Goal: Use online tool/utility: Utilize a website feature to perform a specific function

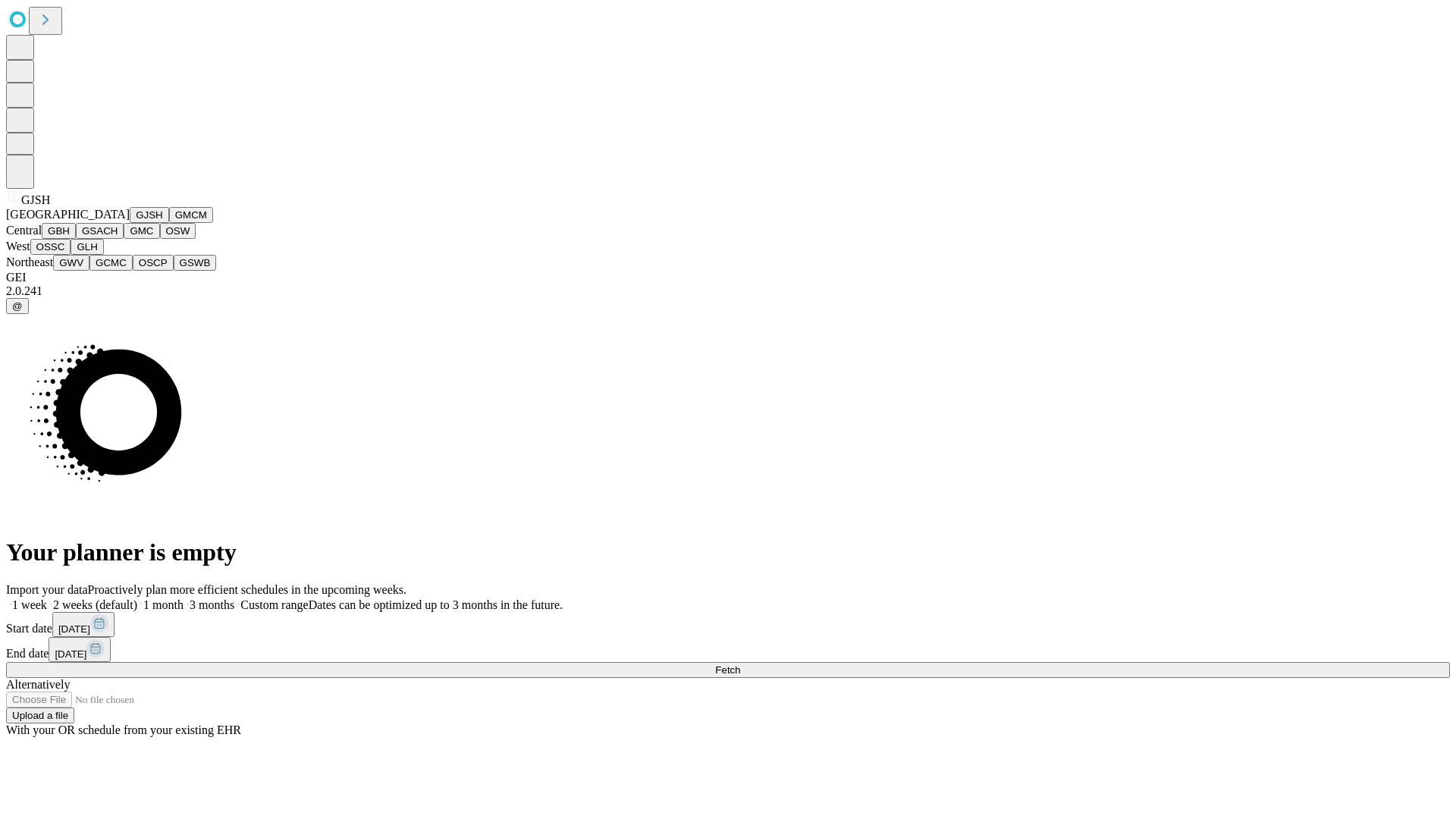
click at [130, 223] on button "GJSH" at bounding box center [150, 214] width 39 height 16
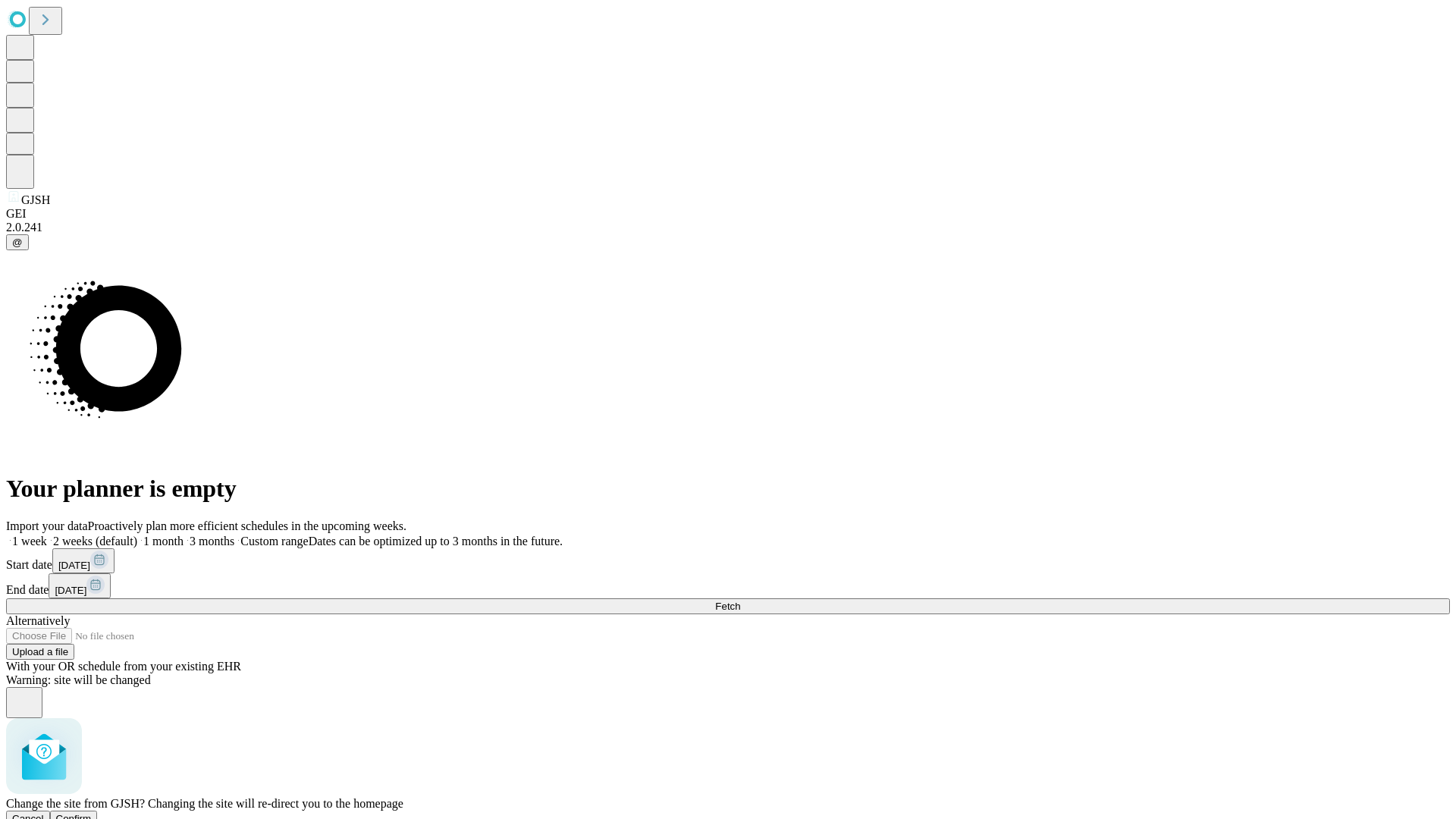
click at [92, 812] on span "Confirm" at bounding box center [73, 818] width 35 height 12
click at [137, 535] on label "2 weeks (default)" at bounding box center [92, 541] width 90 height 13
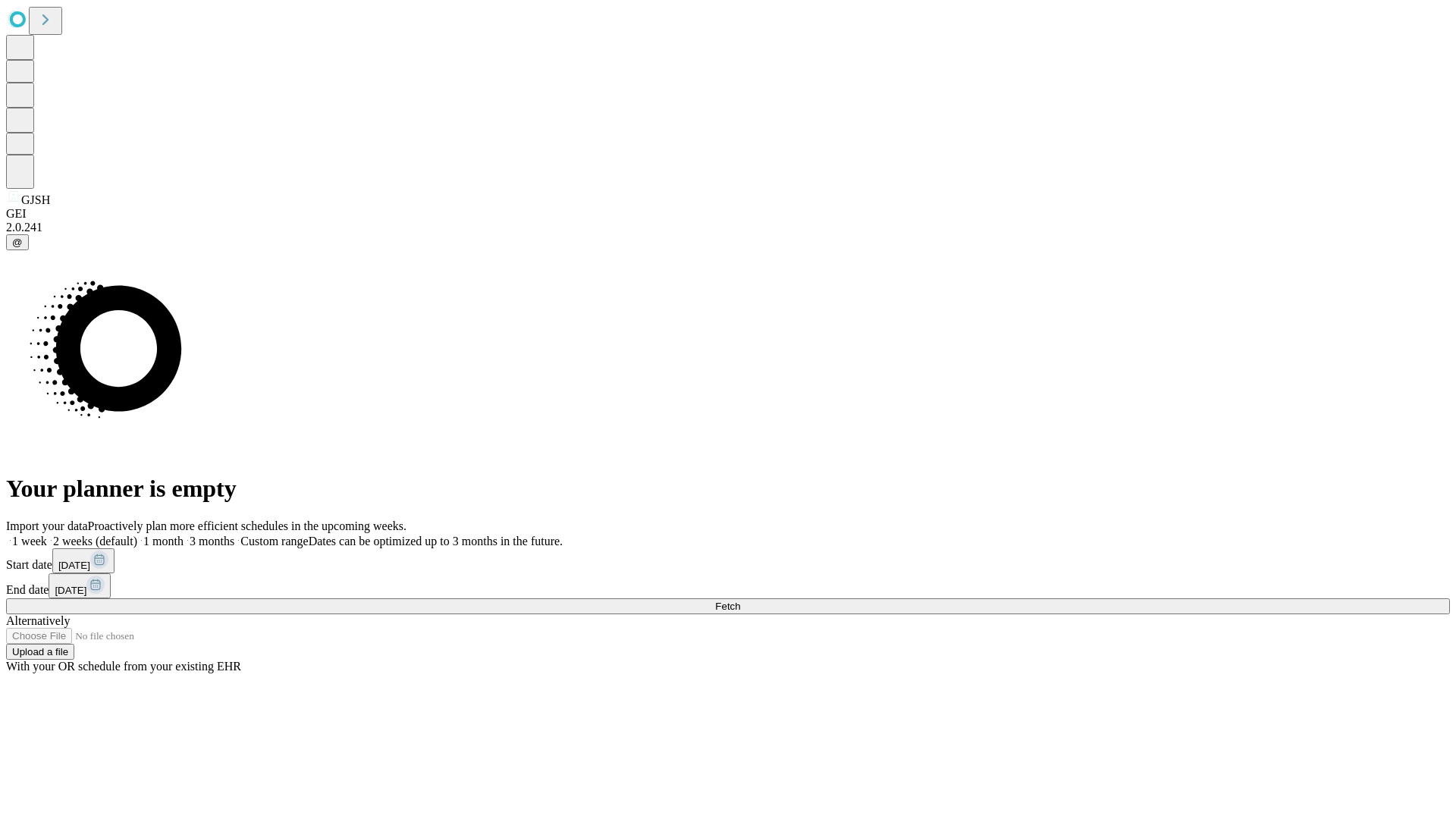
click at [740, 600] on span "Fetch" at bounding box center [727, 606] width 25 height 12
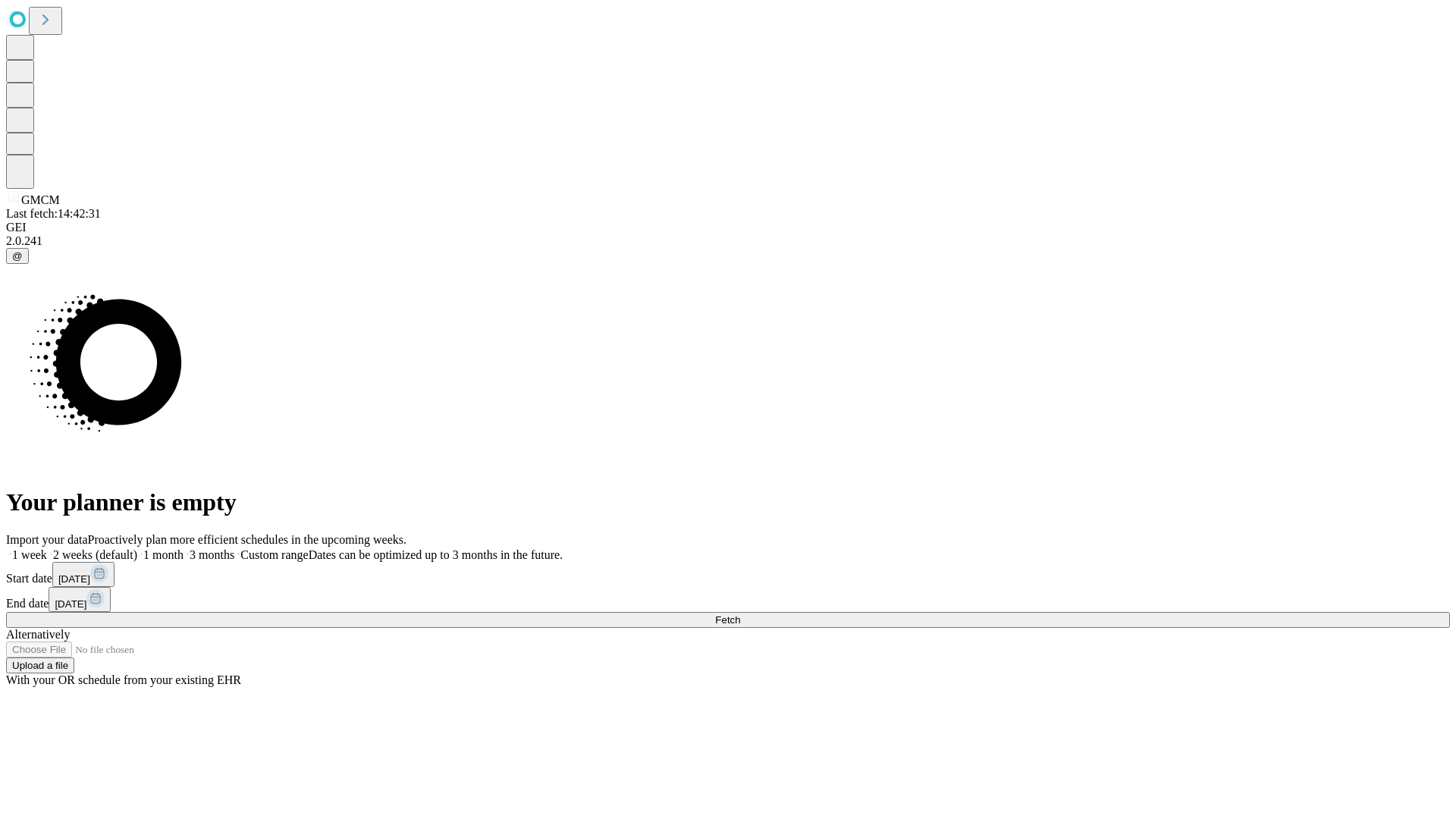
click at [137, 548] on label "2 weeks (default)" at bounding box center [92, 554] width 90 height 13
click at [740, 614] on span "Fetch" at bounding box center [727, 620] width 25 height 12
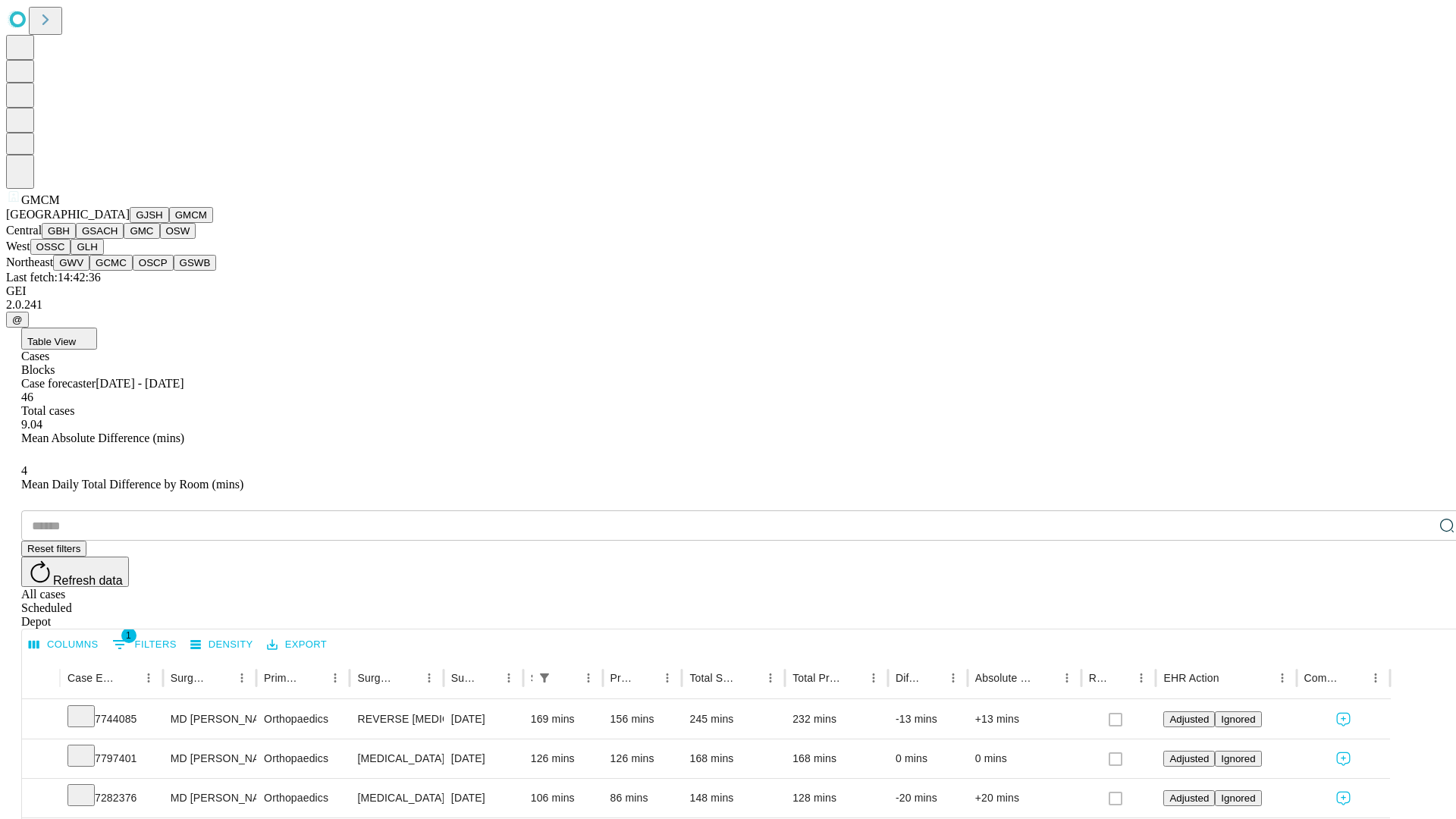
click at [76, 239] on button "GBH" at bounding box center [59, 230] width 35 height 16
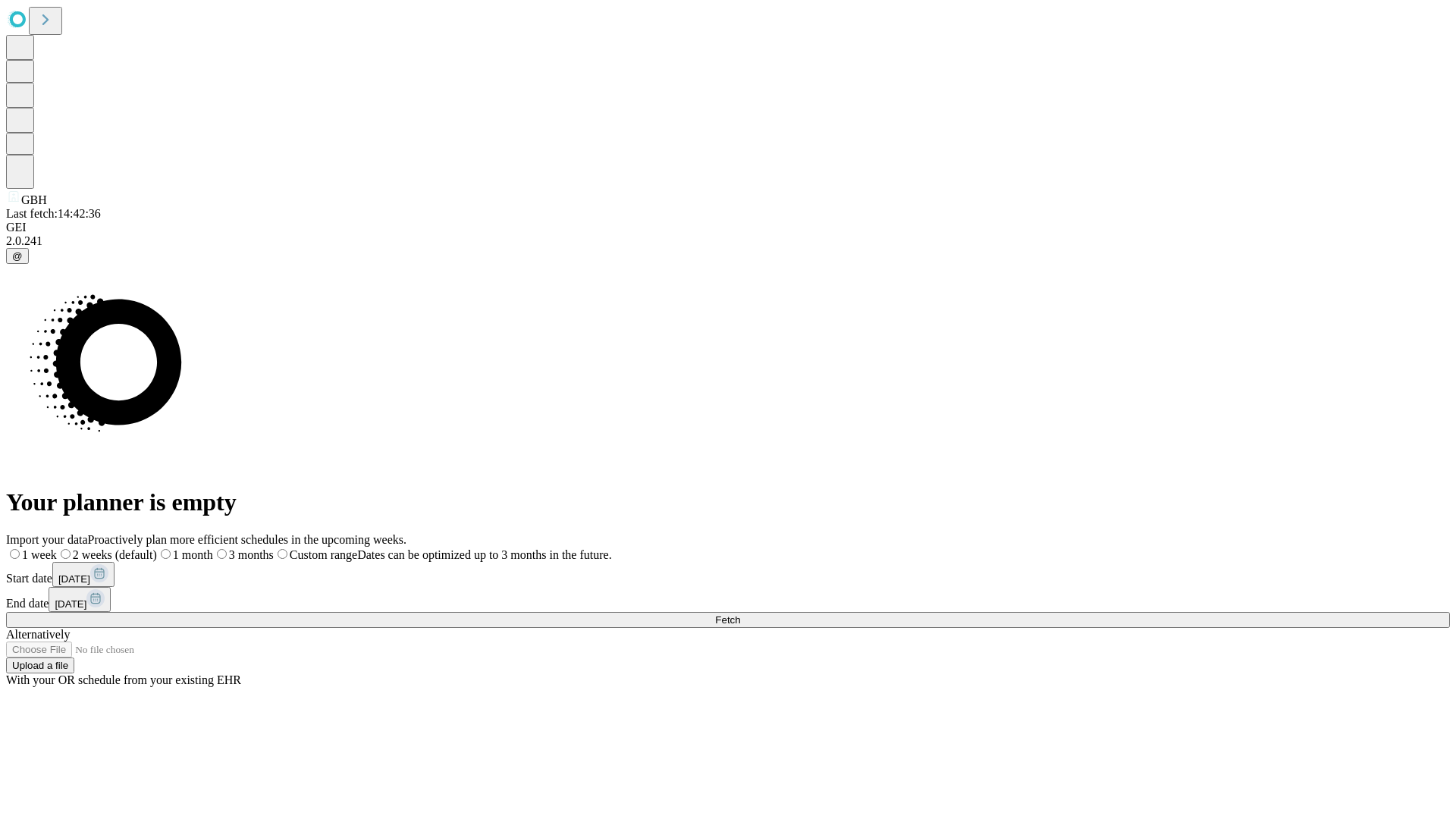
click at [157, 548] on label "2 weeks (default)" at bounding box center [107, 554] width 100 height 13
click at [740, 614] on span "Fetch" at bounding box center [727, 620] width 25 height 12
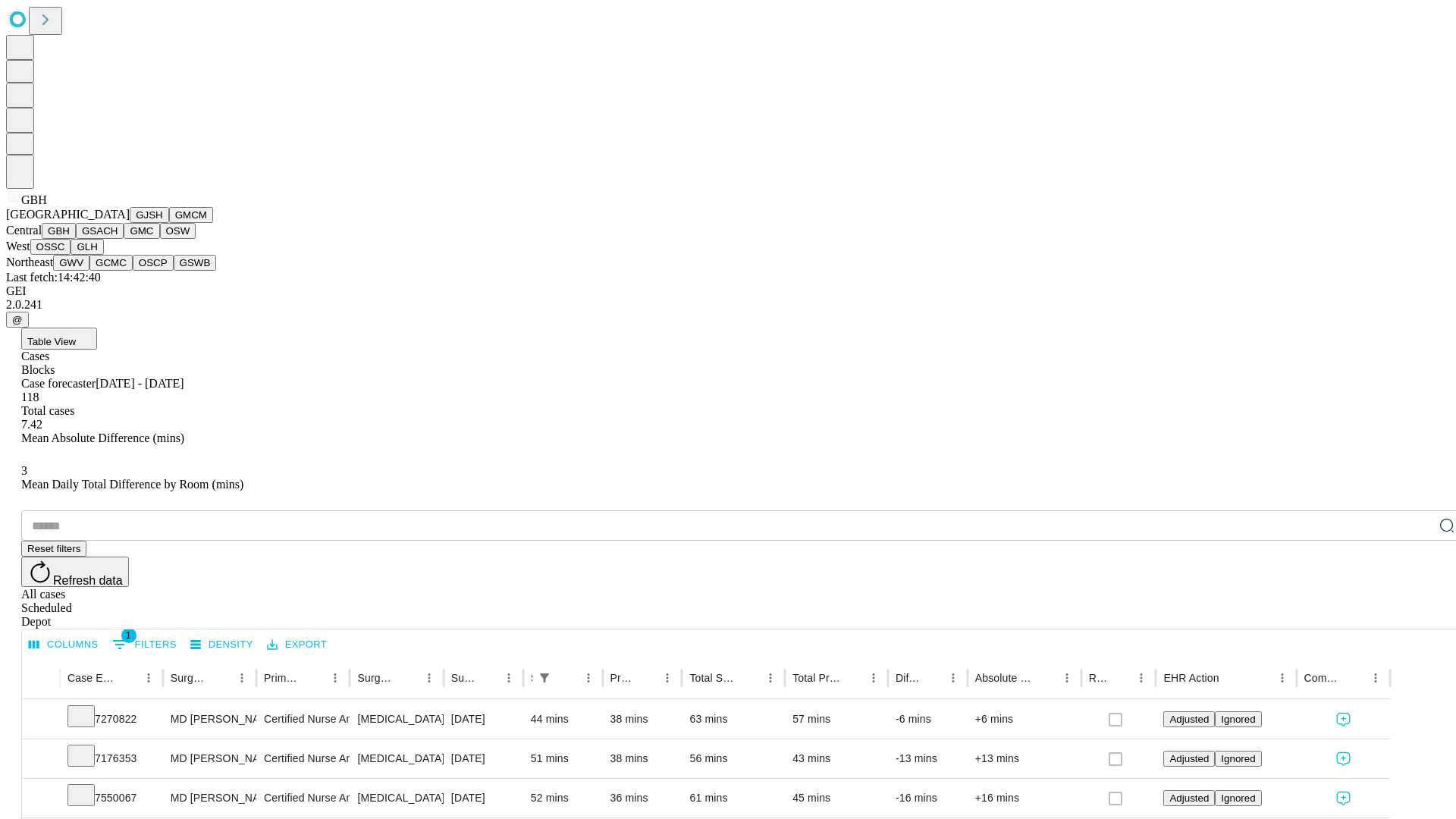
click at [117, 239] on button "GSACH" at bounding box center [99, 230] width 48 height 16
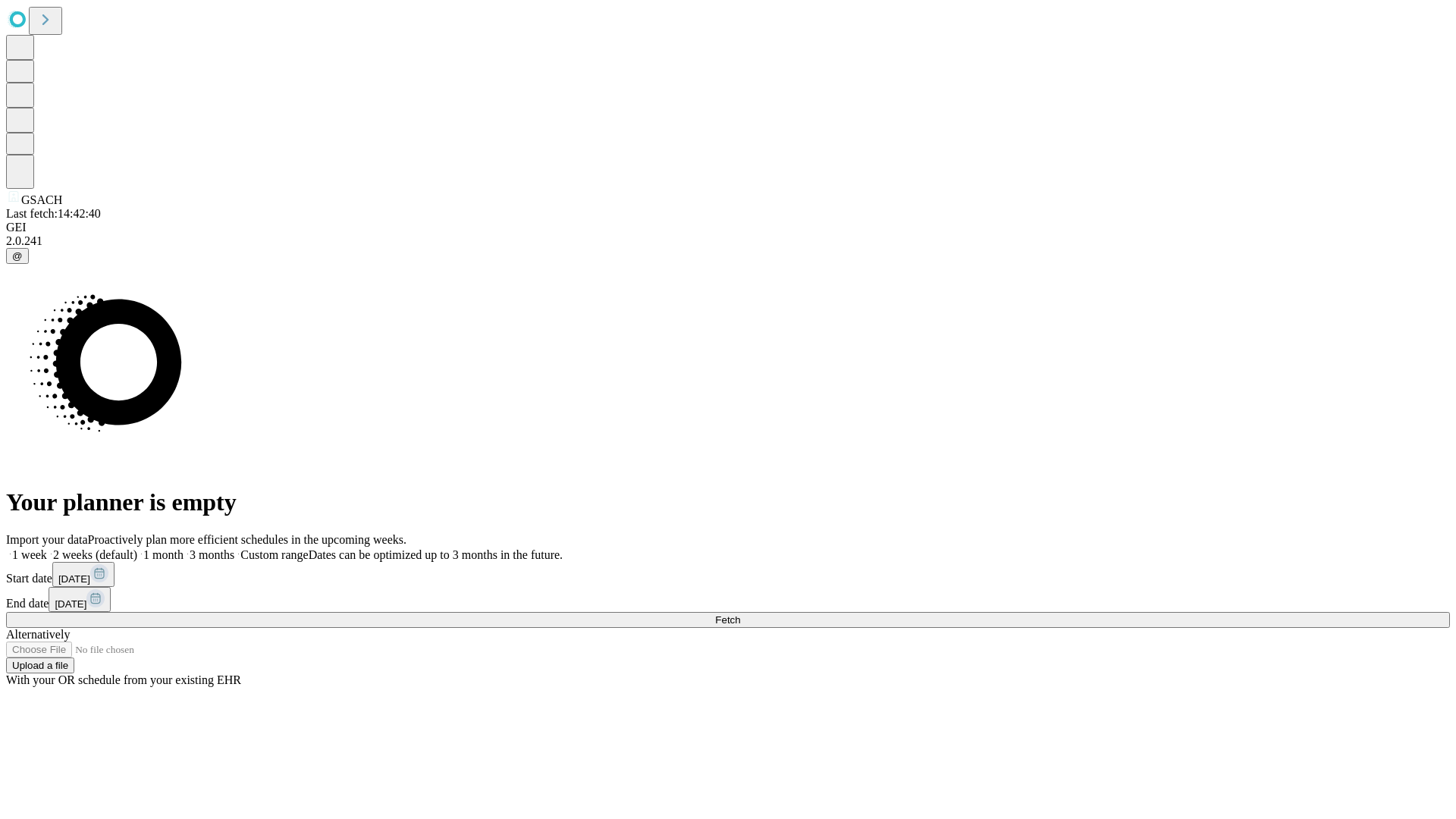
click at [740, 614] on span "Fetch" at bounding box center [727, 620] width 25 height 12
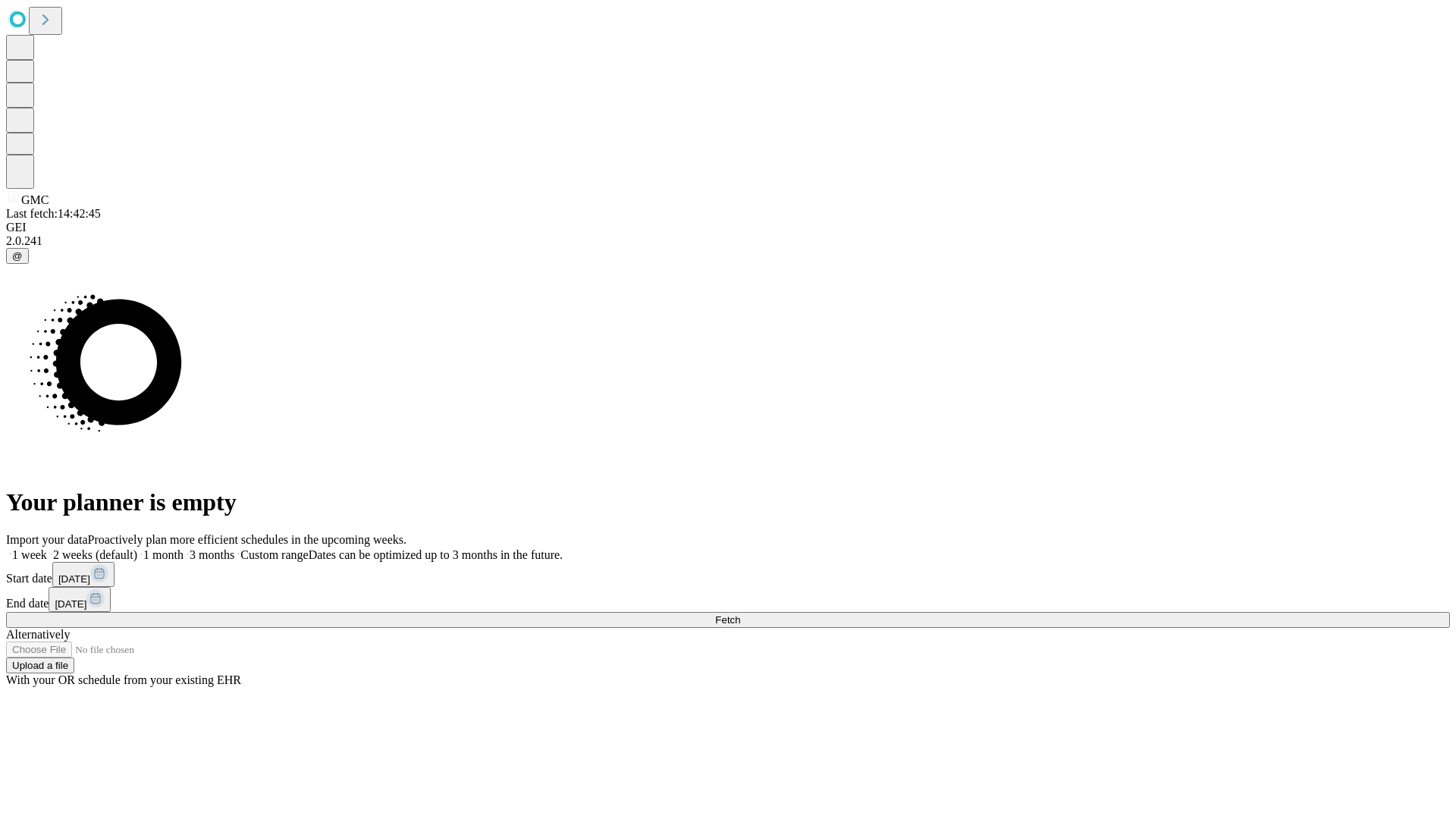
click at [137, 548] on label "2 weeks (default)" at bounding box center [92, 554] width 90 height 13
click at [740, 614] on span "Fetch" at bounding box center [727, 620] width 25 height 12
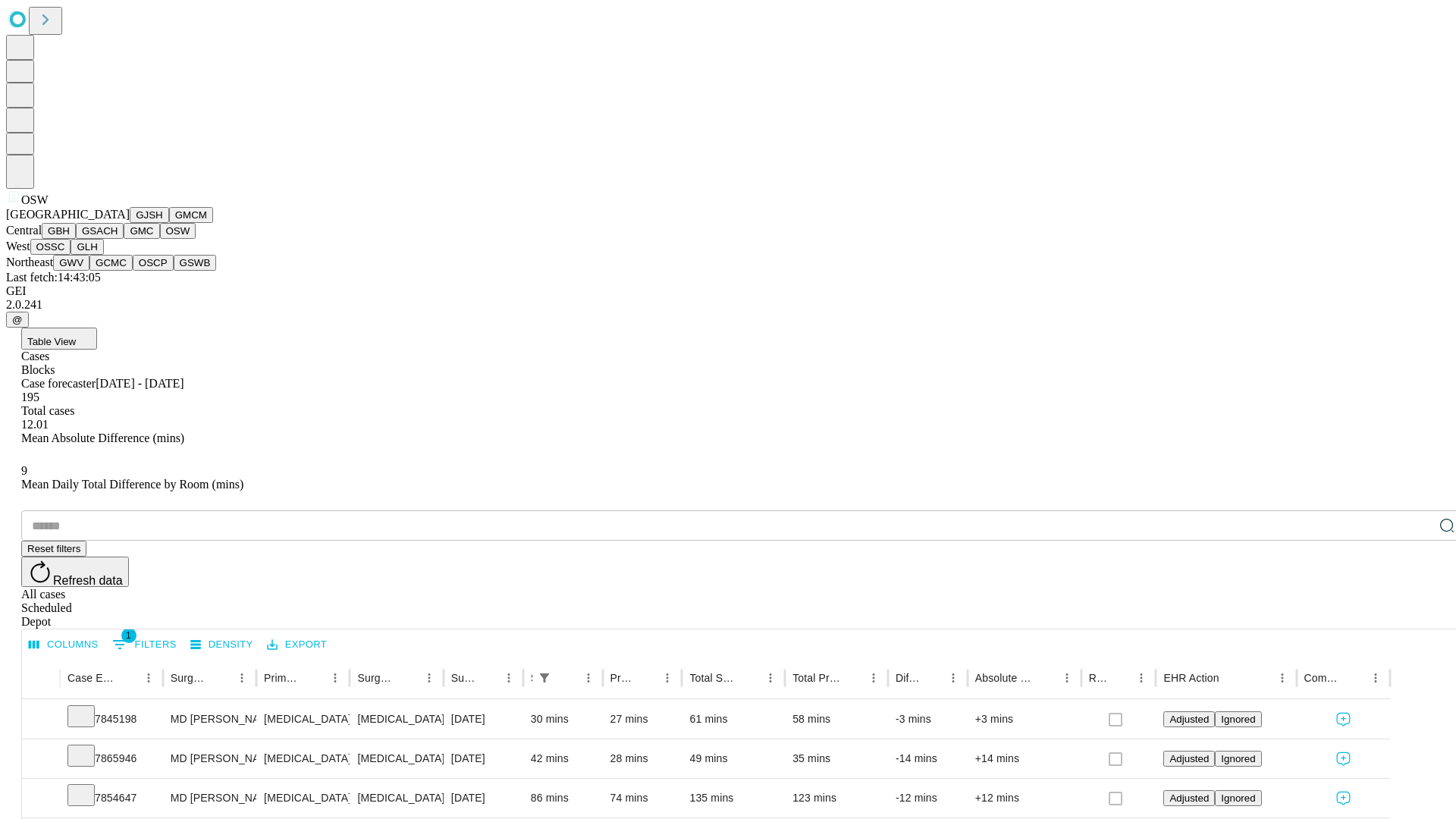
click at [71, 255] on button "OSSC" at bounding box center [51, 246] width 41 height 16
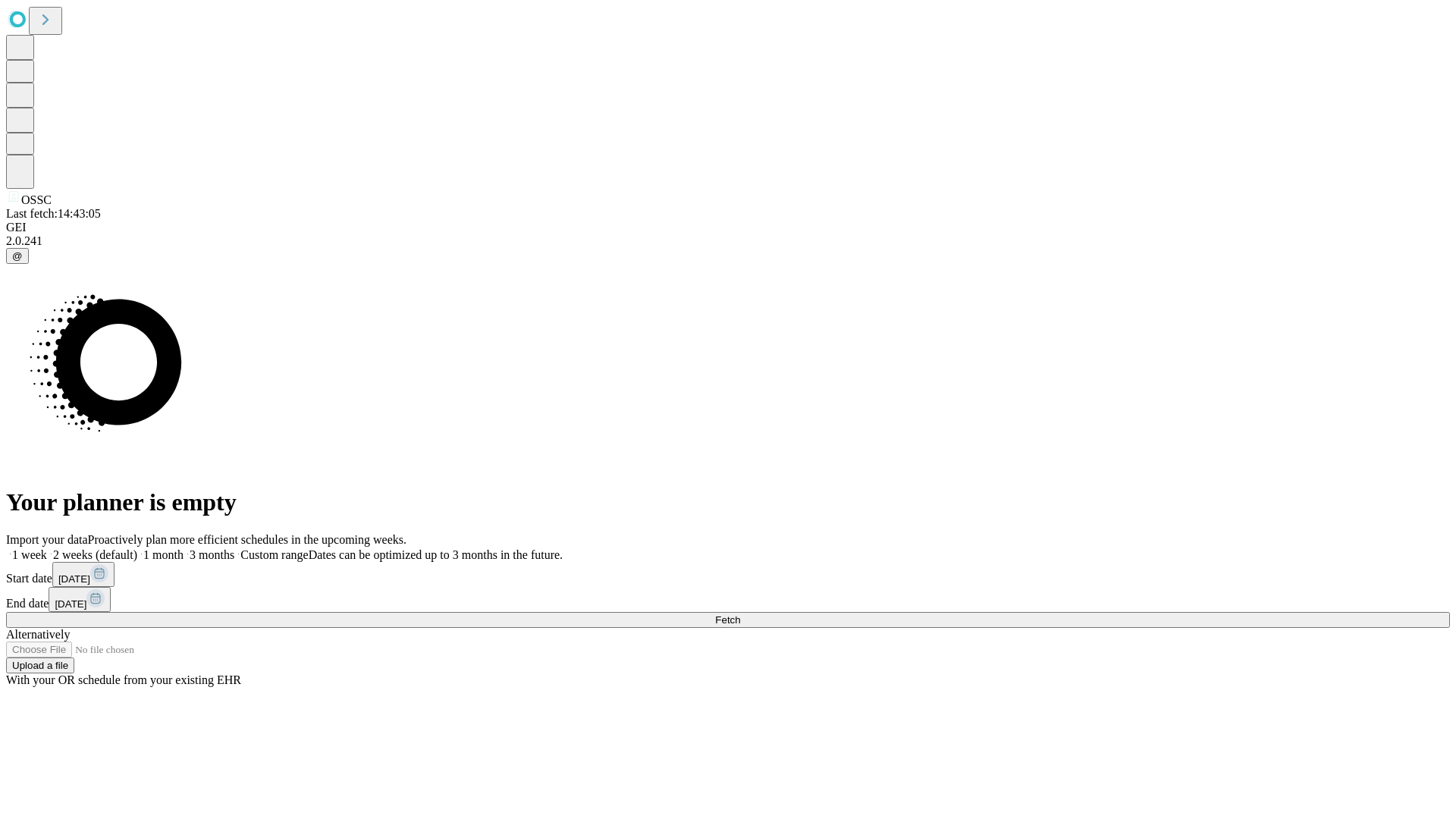
click at [137, 548] on label "2 weeks (default)" at bounding box center [92, 554] width 90 height 13
click at [740, 614] on span "Fetch" at bounding box center [727, 620] width 25 height 12
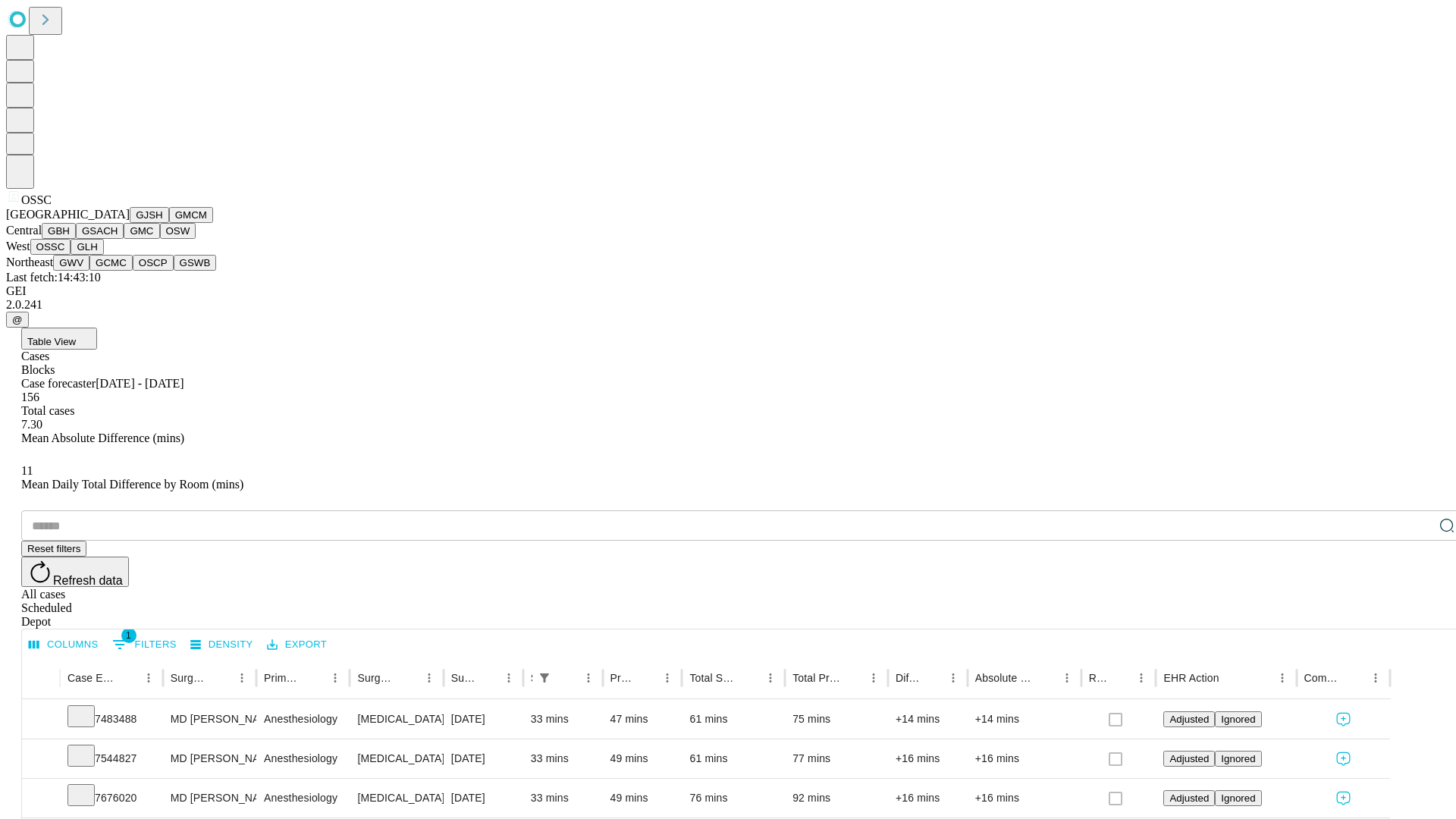
click at [104, 255] on button "GLH" at bounding box center [87, 246] width 33 height 16
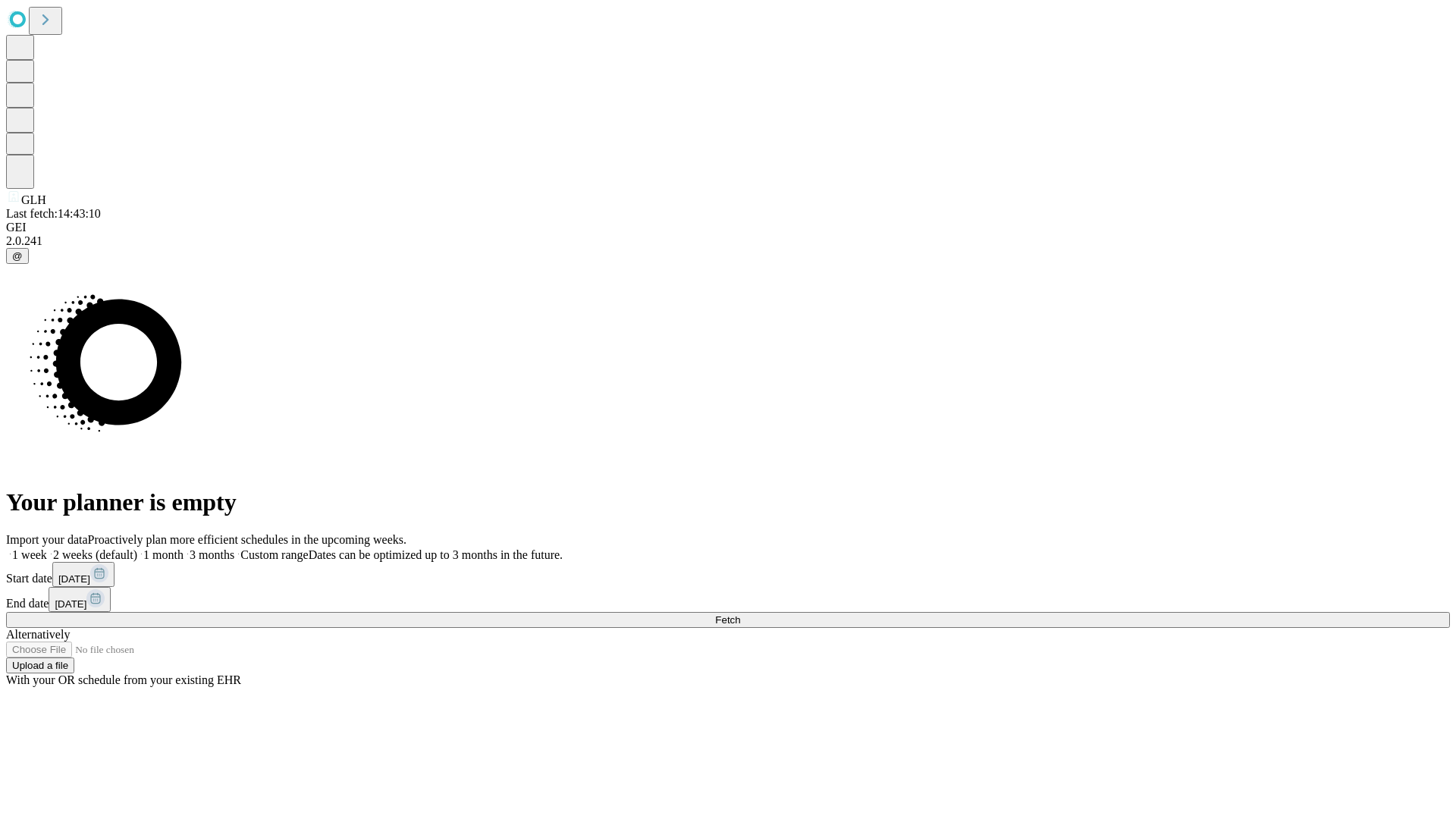
click at [137, 548] on label "2 weeks (default)" at bounding box center [92, 554] width 90 height 13
click at [740, 614] on span "Fetch" at bounding box center [727, 620] width 25 height 12
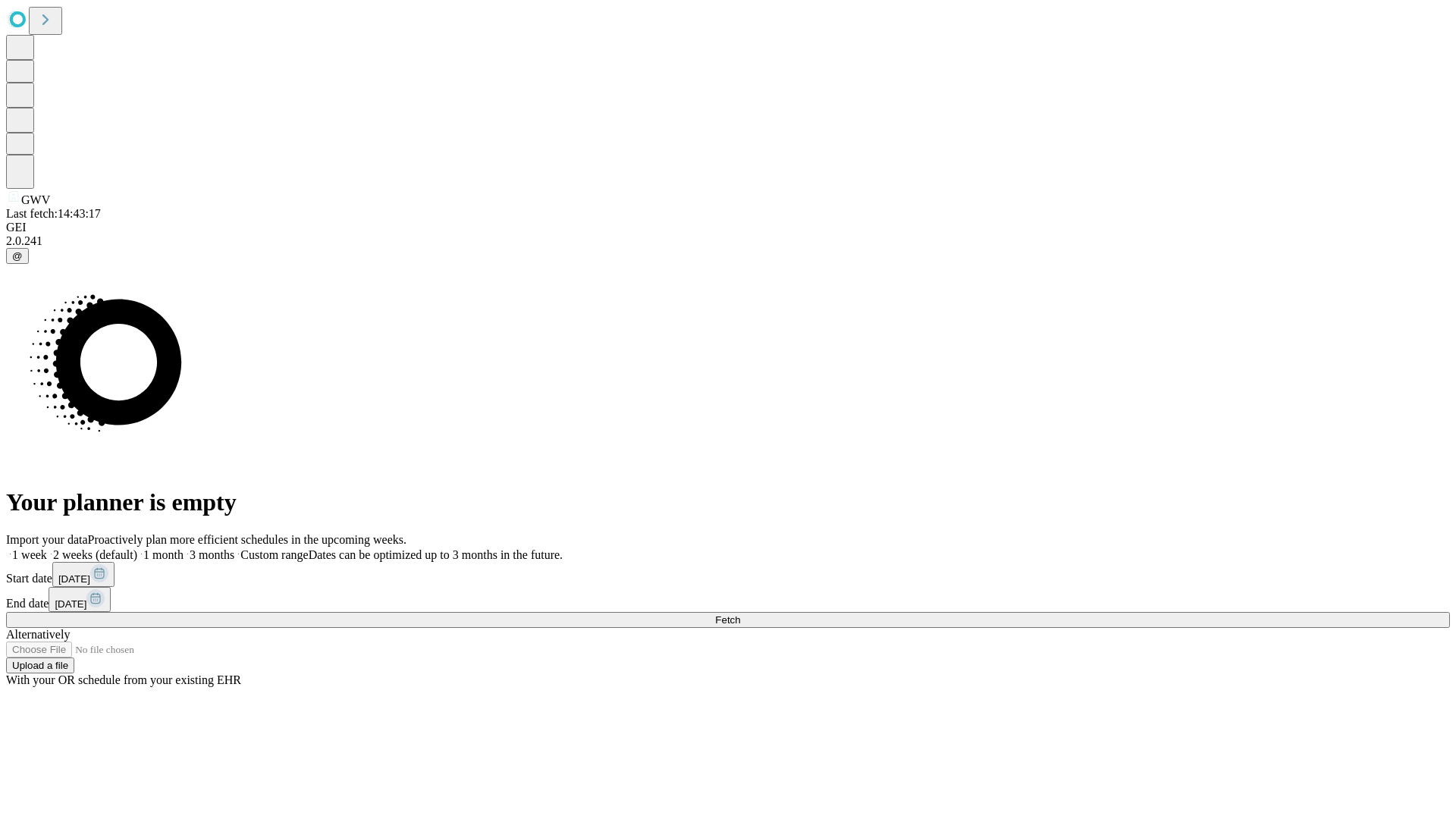
click at [137, 548] on label "2 weeks (default)" at bounding box center [92, 554] width 90 height 13
click at [740, 614] on span "Fetch" at bounding box center [727, 620] width 25 height 12
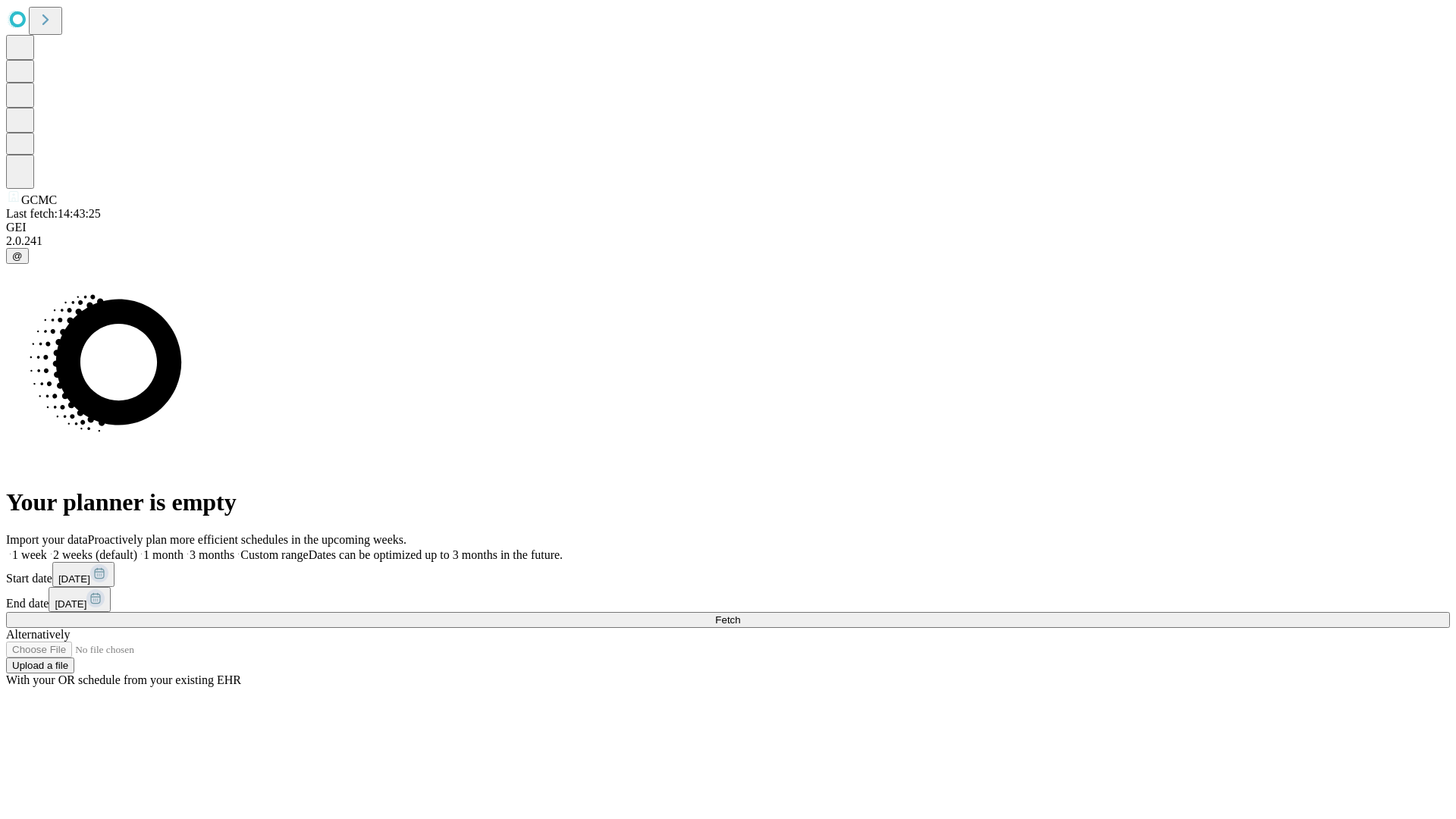
click at [137, 548] on label "2 weeks (default)" at bounding box center [92, 554] width 90 height 13
click at [740, 614] on span "Fetch" at bounding box center [727, 620] width 25 height 12
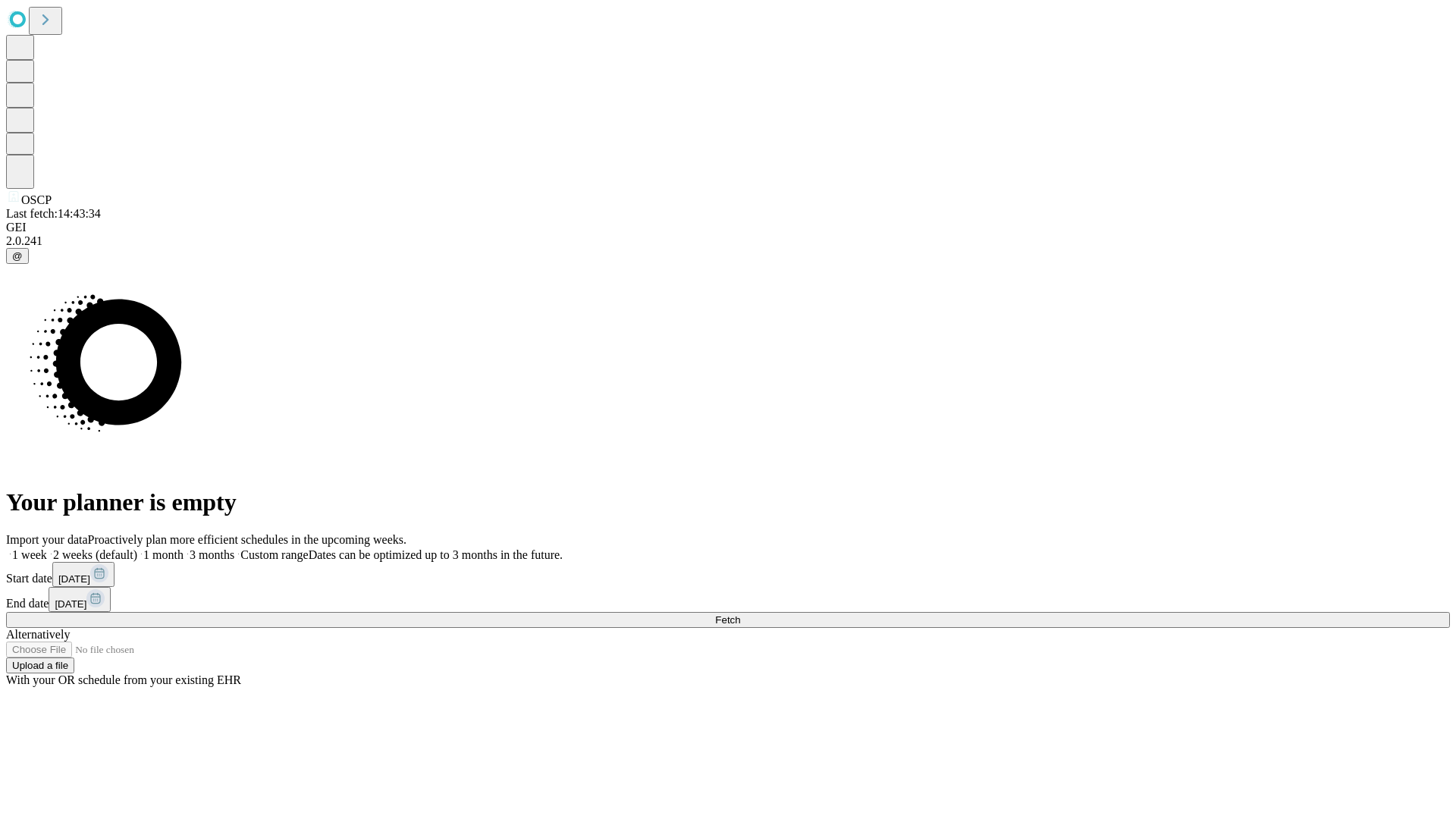
click at [137, 548] on label "2 weeks (default)" at bounding box center [92, 554] width 90 height 13
click at [740, 614] on span "Fetch" at bounding box center [727, 620] width 25 height 12
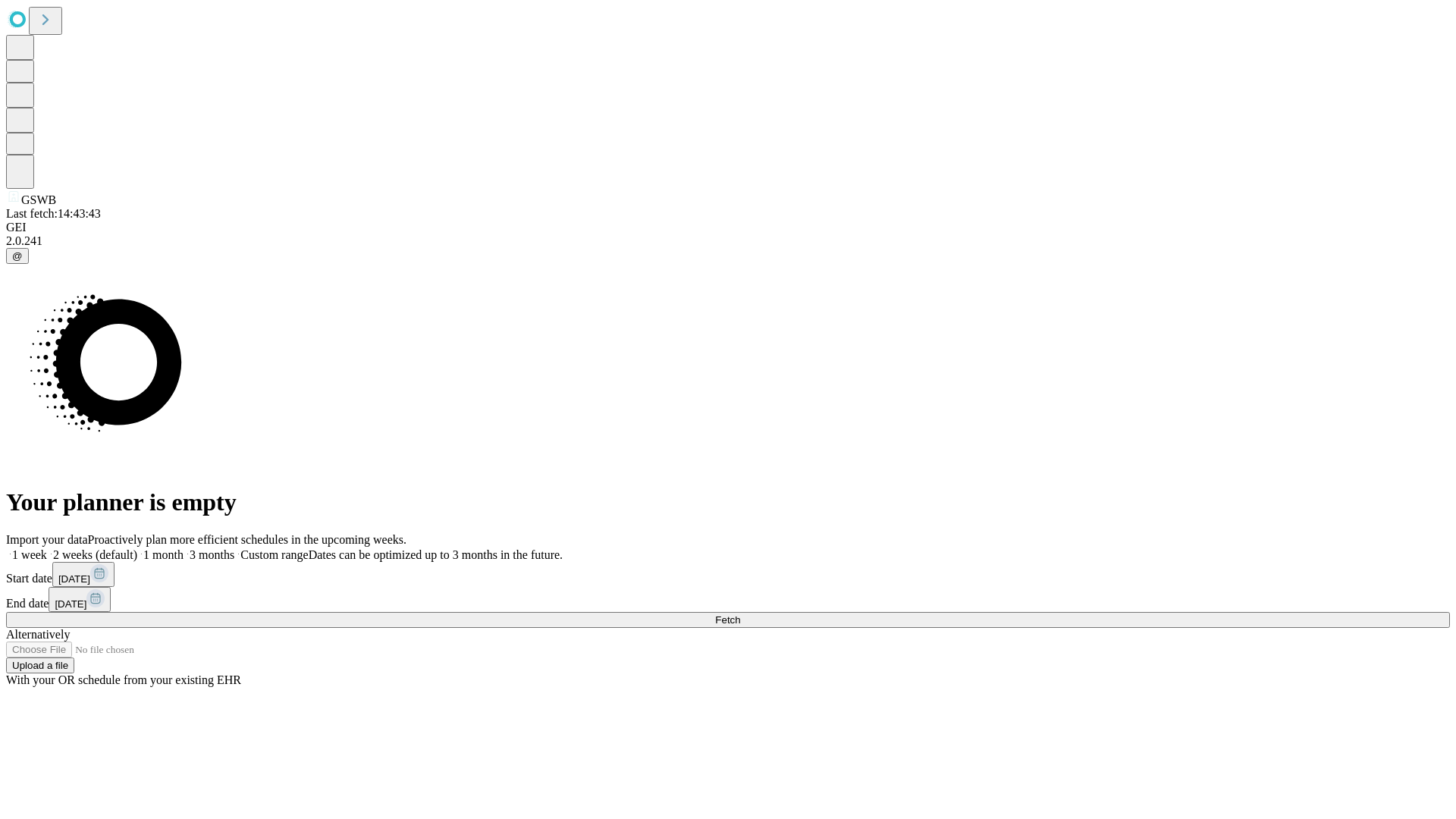
click at [137, 548] on label "2 weeks (default)" at bounding box center [92, 554] width 90 height 13
click at [740, 614] on span "Fetch" at bounding box center [727, 620] width 25 height 12
